Goal: Find specific page/section: Locate a particular part of the current website

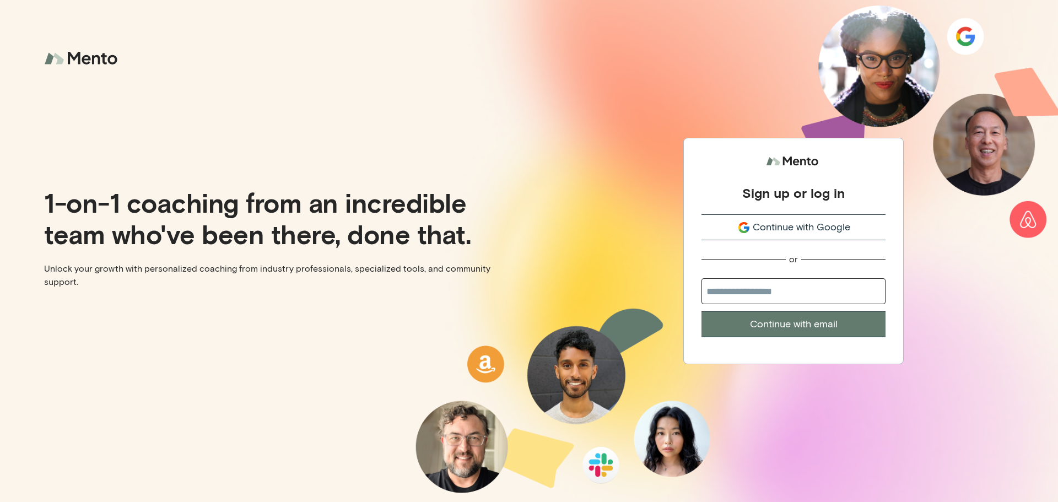
click at [791, 293] on input "email" at bounding box center [793, 291] width 184 height 26
click at [760, 295] on input "email" at bounding box center [793, 291] width 184 height 26
type input "**********"
click at [771, 336] on button "Continue with email" at bounding box center [793, 324] width 184 height 26
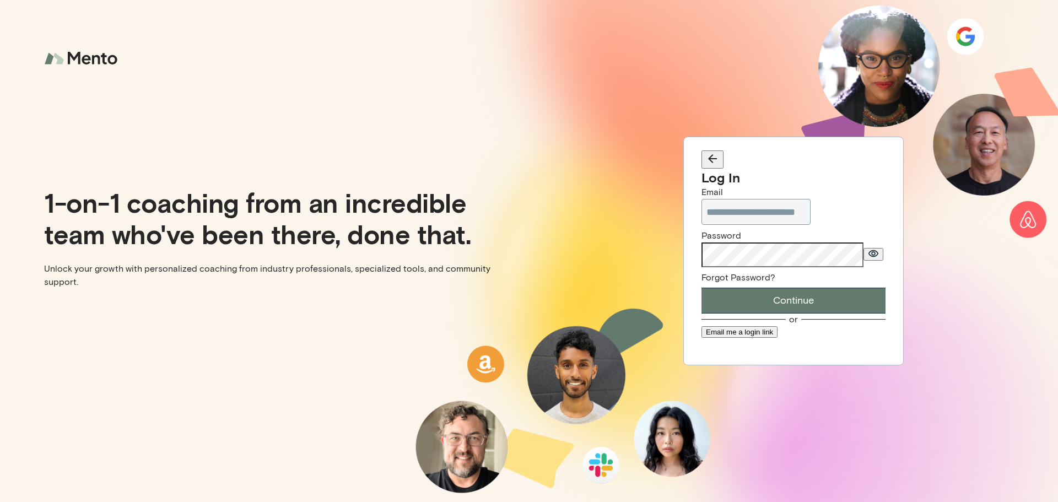
click at [768, 299] on button "Continue" at bounding box center [793, 301] width 184 height 26
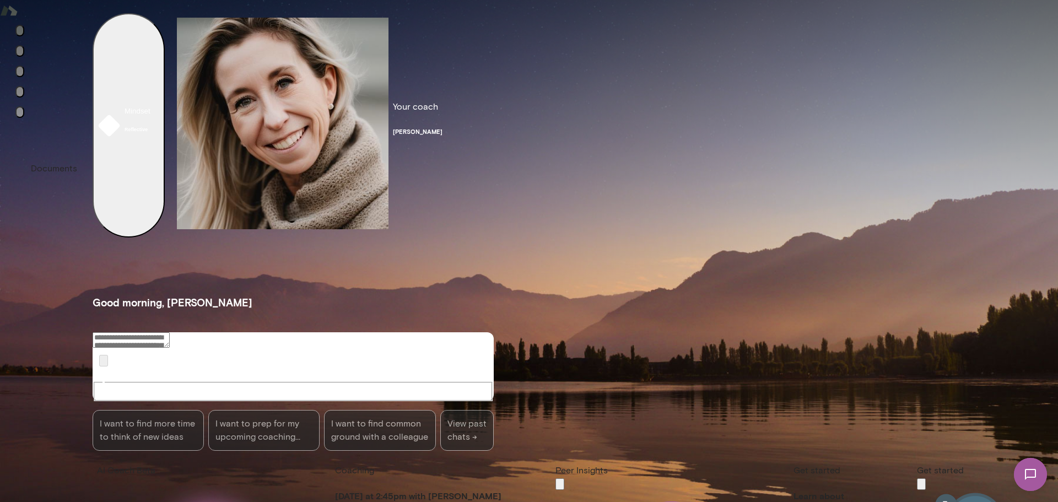
click at [24, 126] on icon "Documents" at bounding box center [26, 121] width 10 height 10
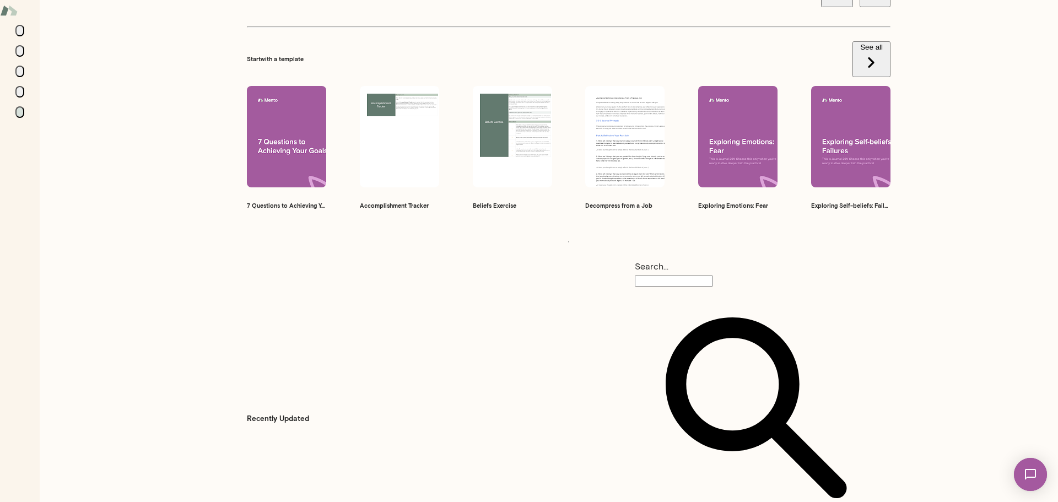
scroll to position [66, 0]
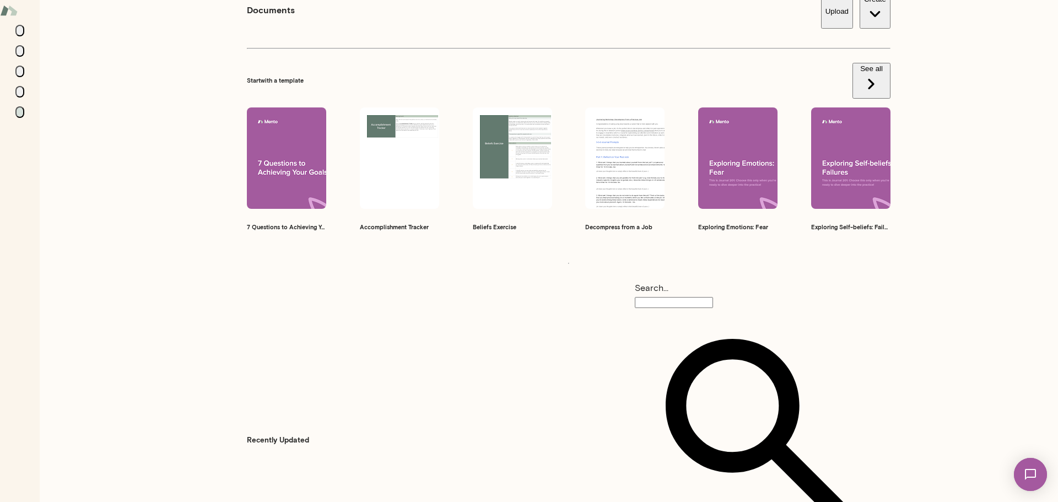
scroll to position [66, 0]
